Goal: Download file/media: Obtain a digital file from the website

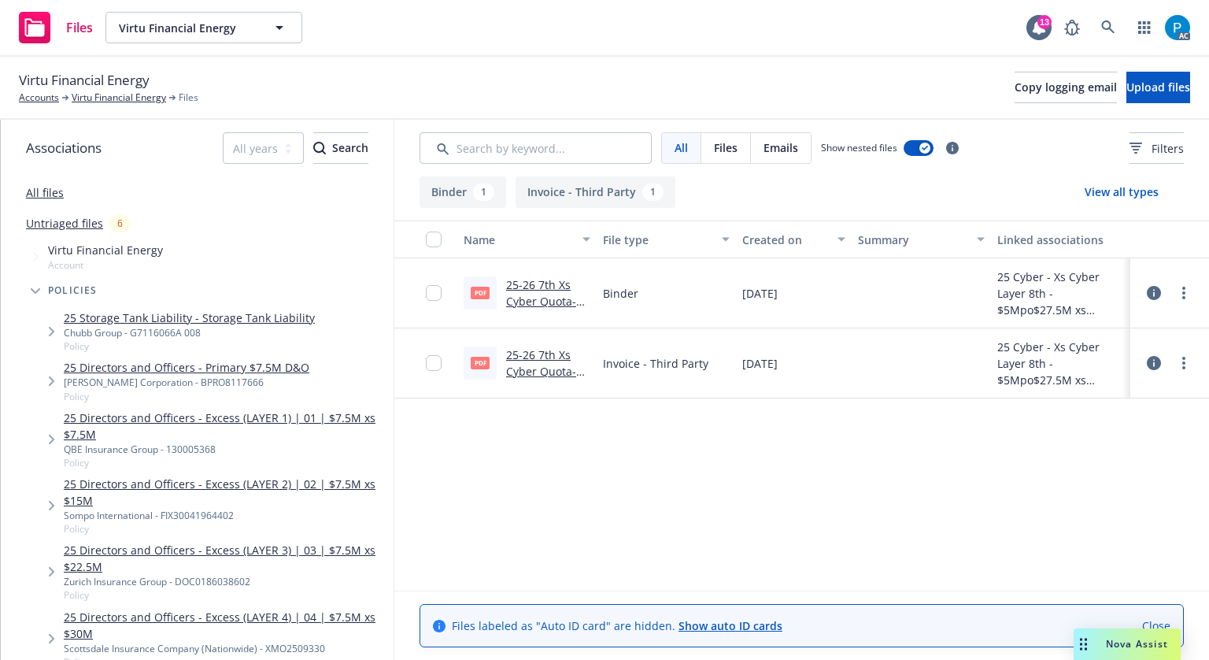
click at [543, 298] on link "25-26 7th Xs Cyber Quota-Share Binder- [GEOGRAPHIC_DATA]pdf" at bounding box center [545, 317] width 78 height 81
click at [538, 363] on link "25-26 7th Xs Cyber Quota-Share Invoice- [GEOGRAPHIC_DATA]pdf" at bounding box center [545, 387] width 78 height 81
